Goal: Information Seeking & Learning: Learn about a topic

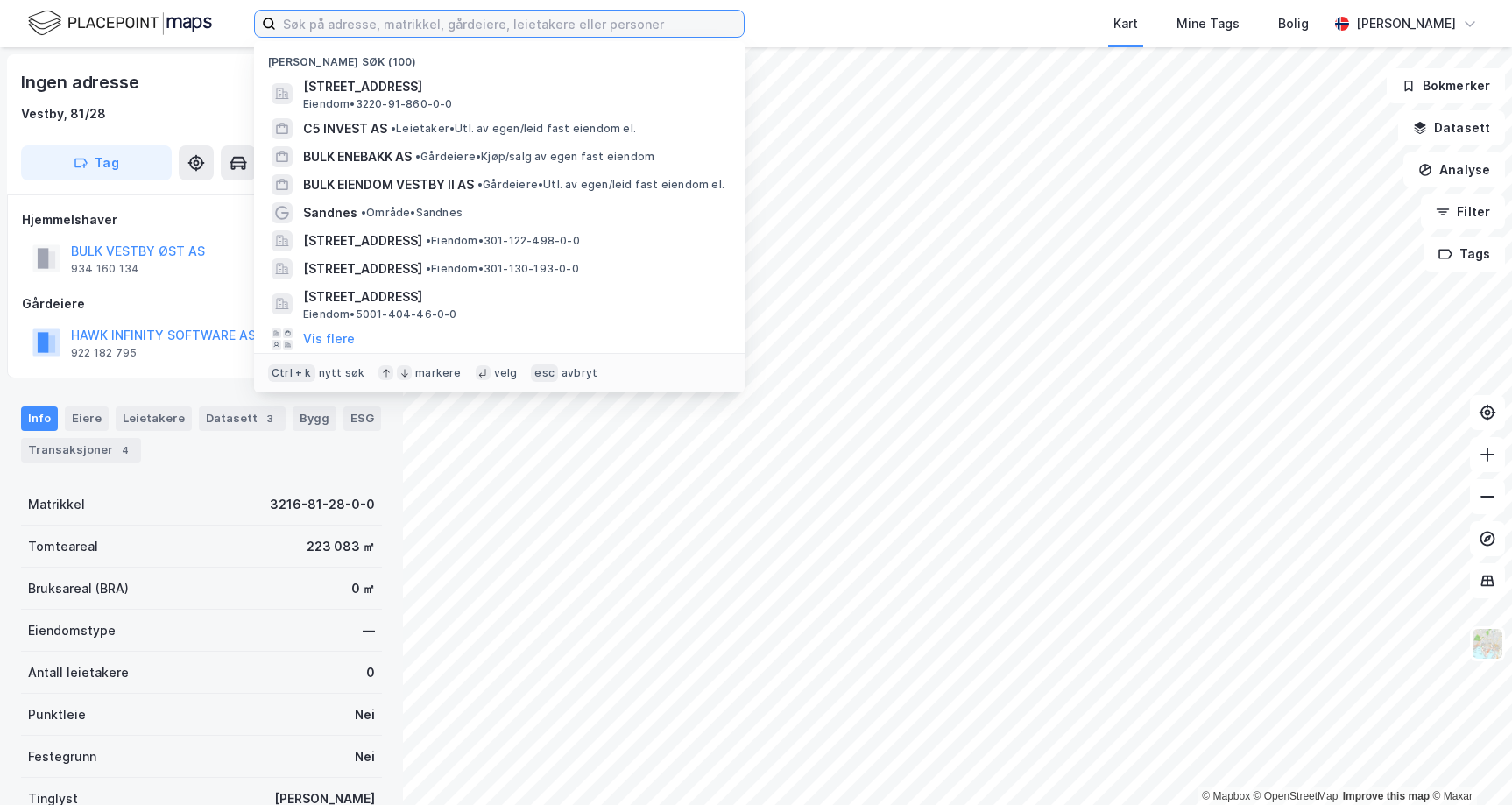
click at [362, 28] on input at bounding box center [510, 24] width 468 height 27
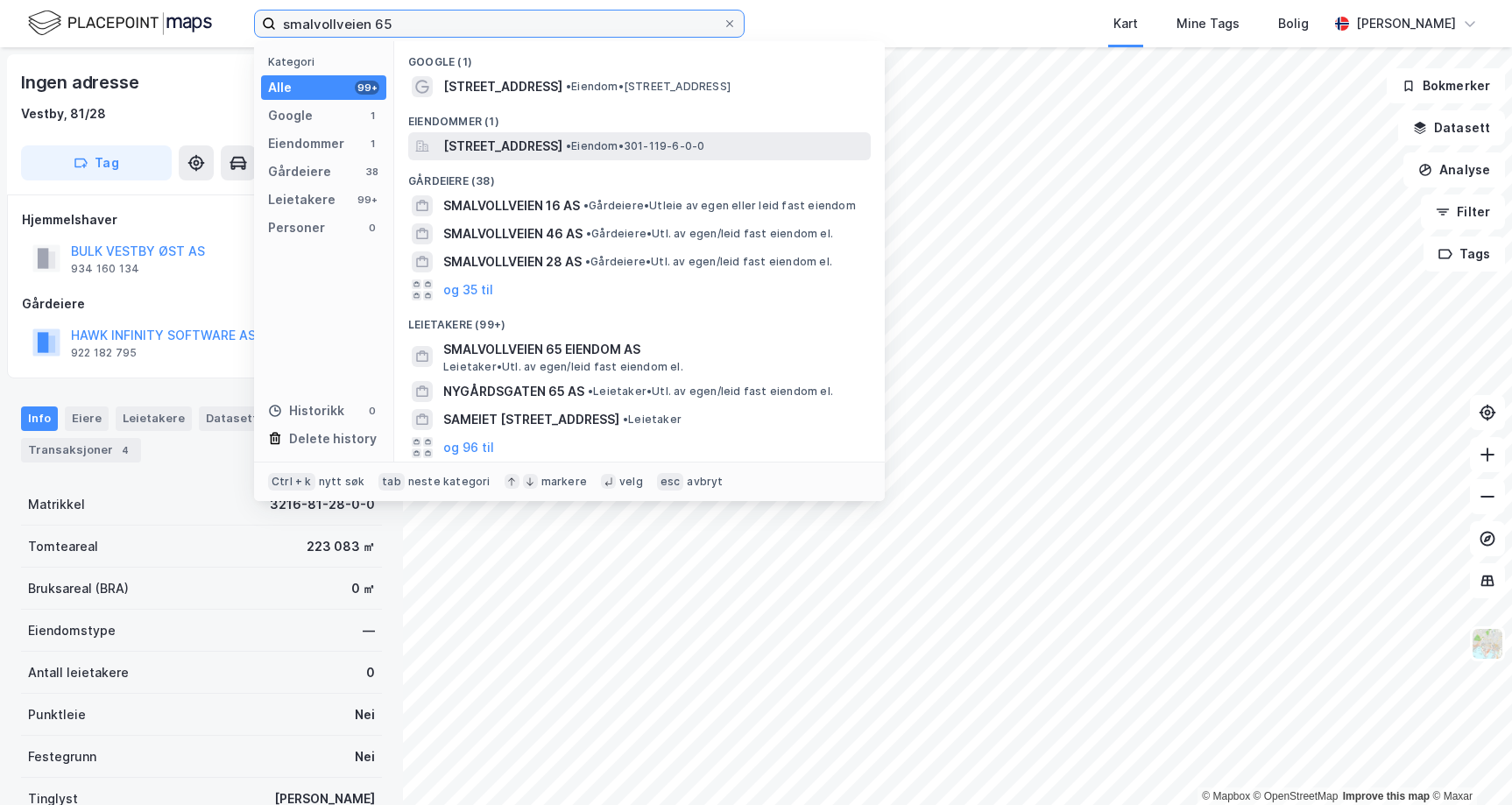
type input "smalvollveien 65"
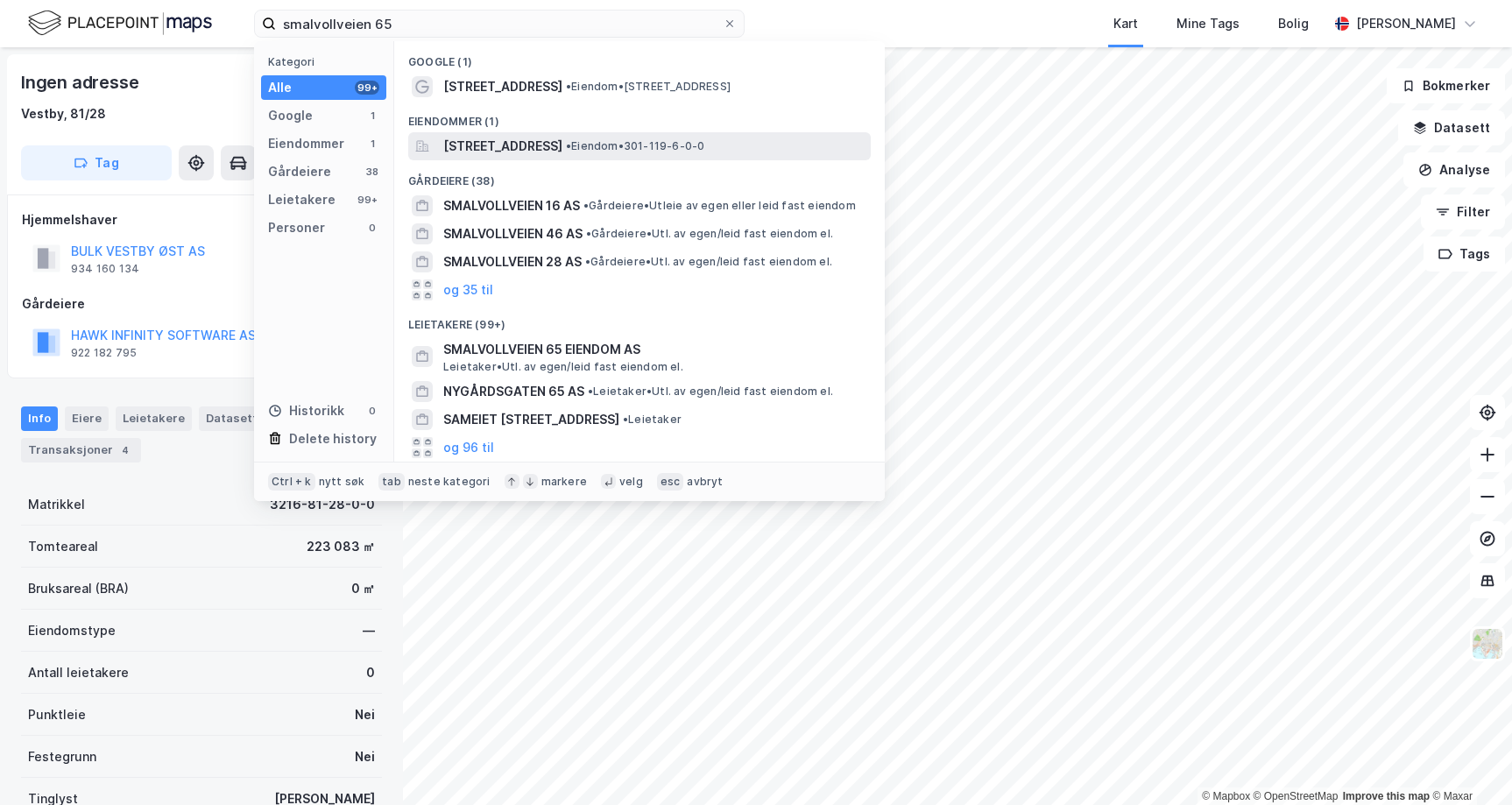
click at [563, 136] on span "[STREET_ADDRESS]" at bounding box center [503, 146] width 120 height 21
